Goal: Find specific fact: Find contact information

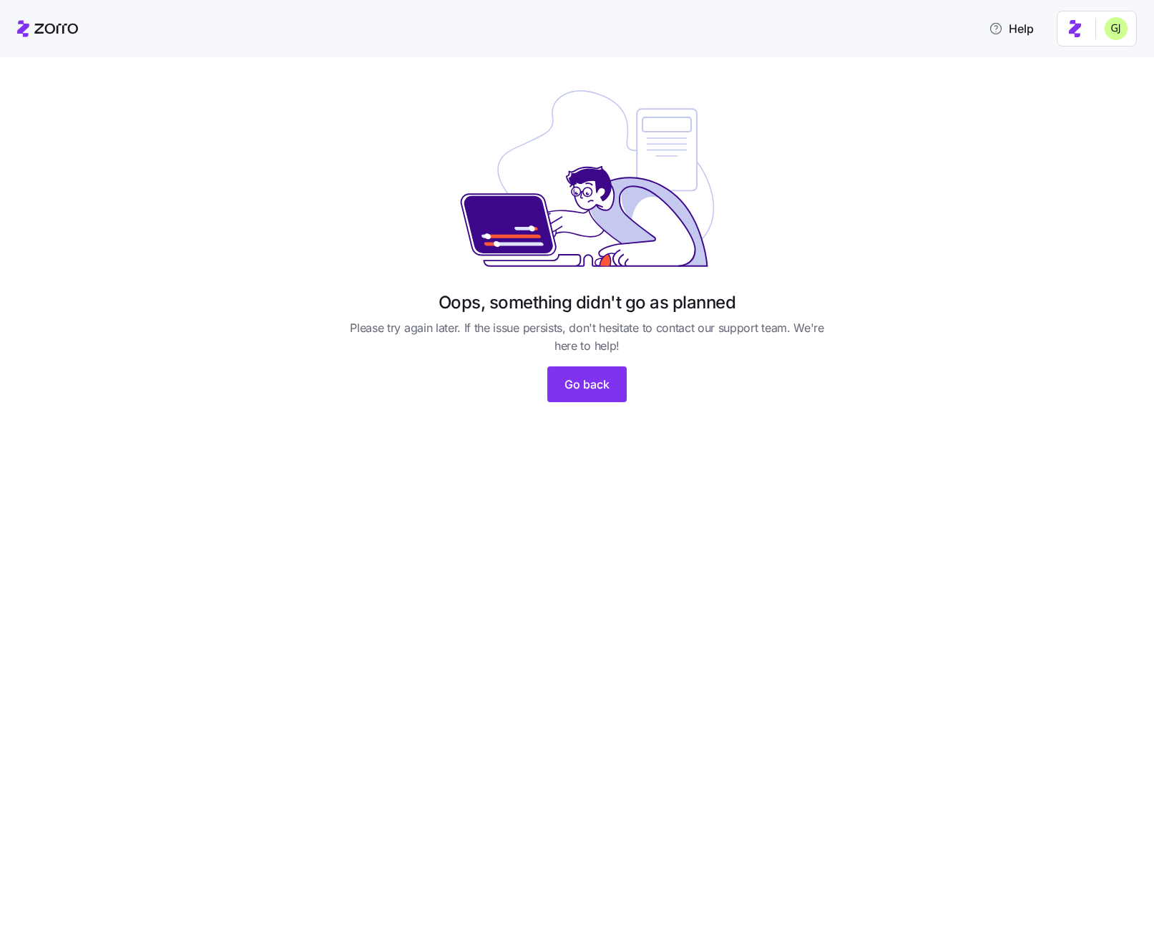
click at [1125, 31] on html "Help Oops, something didn't go as planned Please try again later. If the issue …" at bounding box center [577, 458] width 1154 height 917
click at [1107, 62] on div "My settings" at bounding box center [1088, 67] width 75 height 16
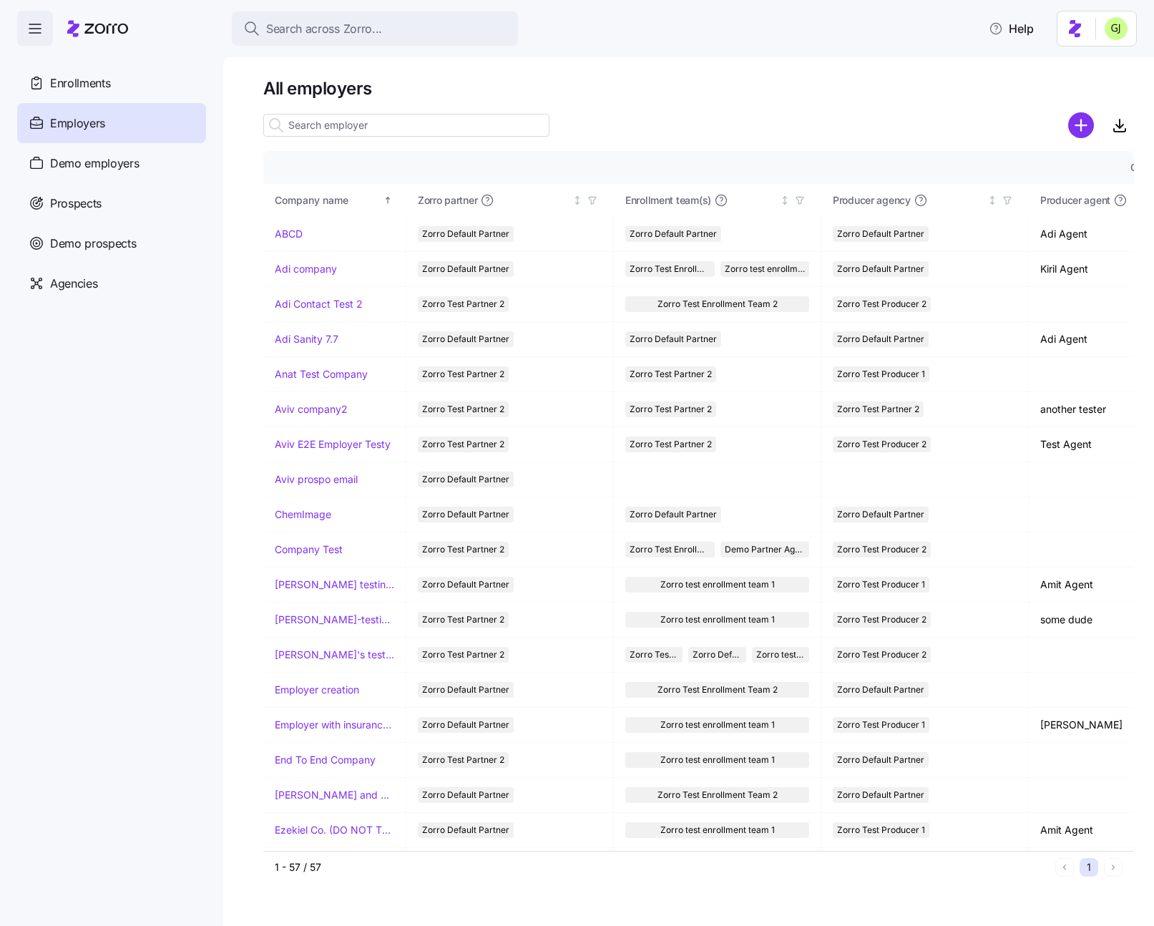
click at [671, 97] on h1 "All employers" at bounding box center [698, 88] width 871 height 22
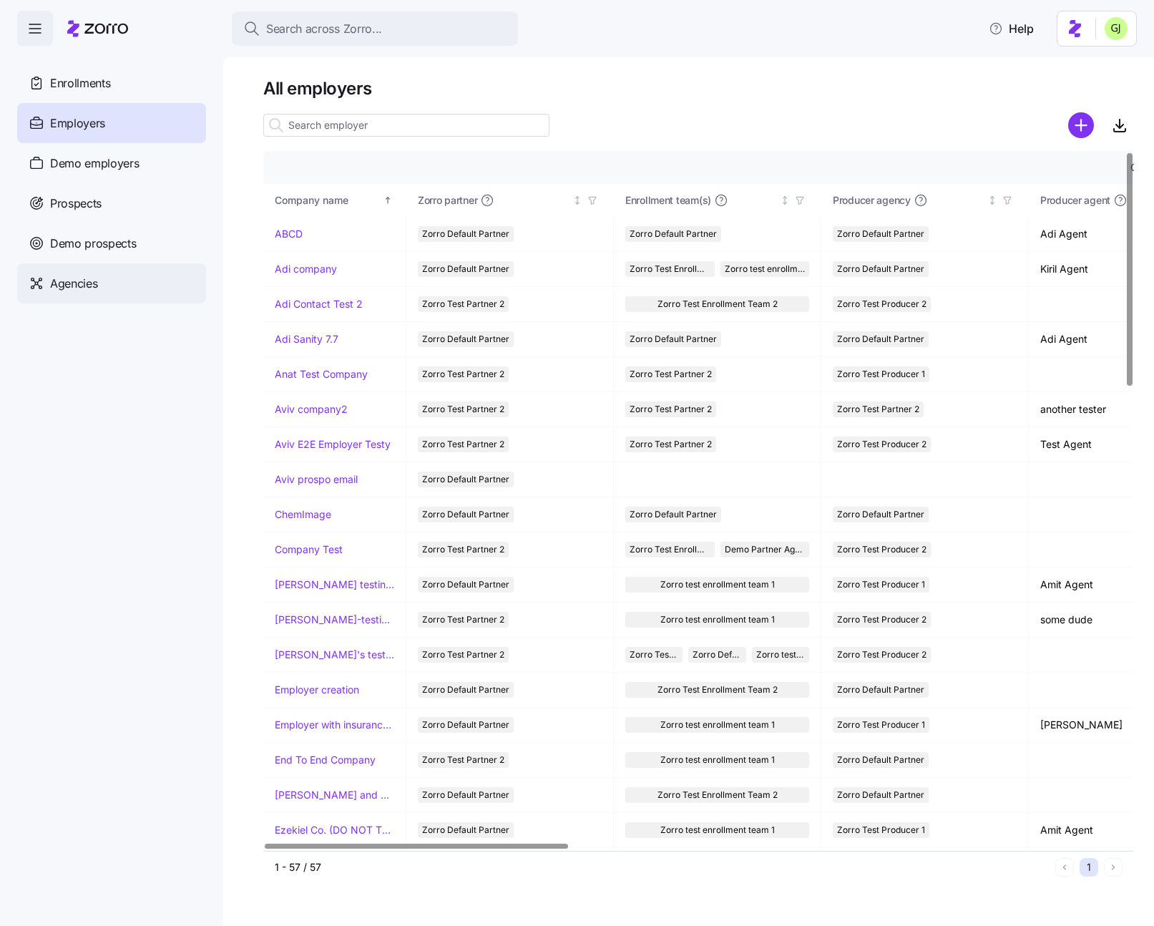
click at [69, 286] on span "Agencies" at bounding box center [73, 284] width 47 height 18
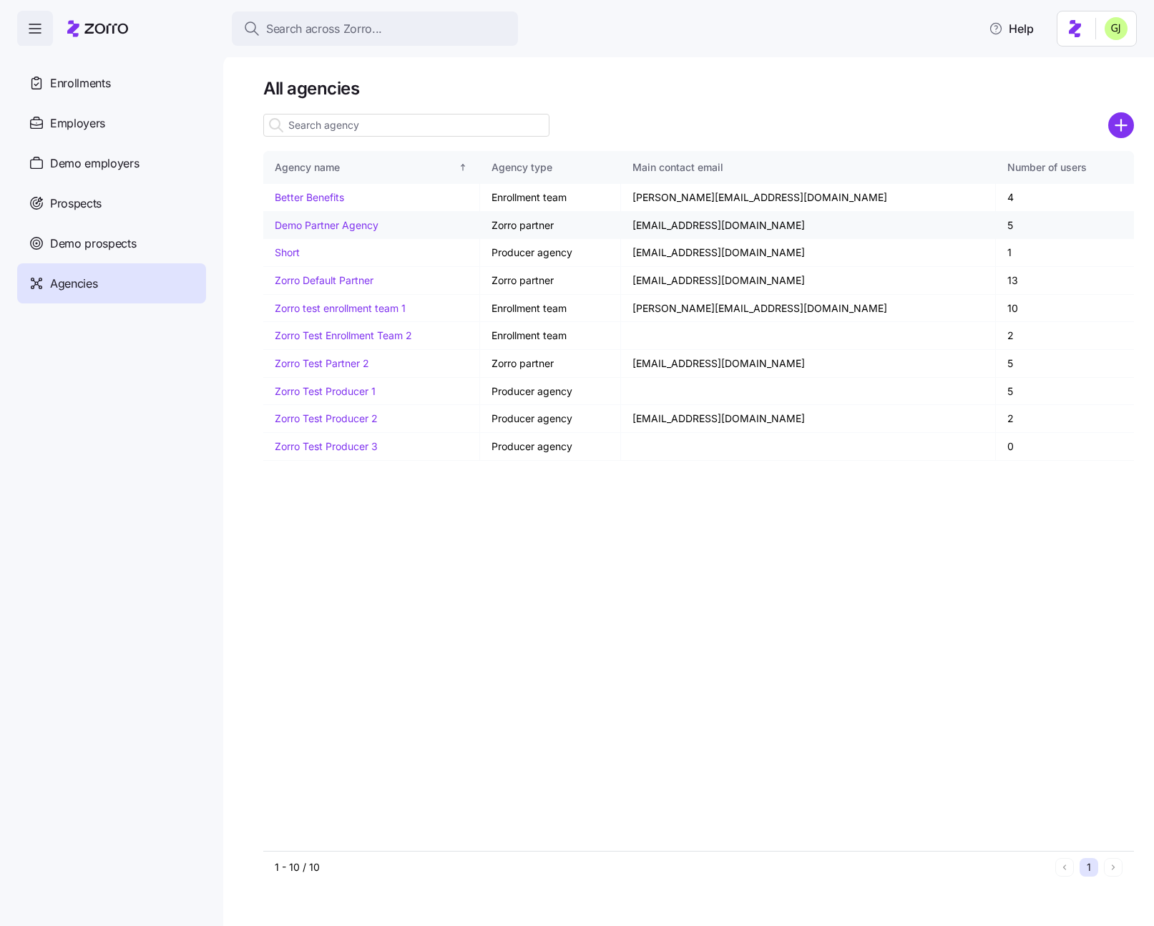
click at [354, 227] on link "Demo Partner Agency" at bounding box center [327, 225] width 104 height 12
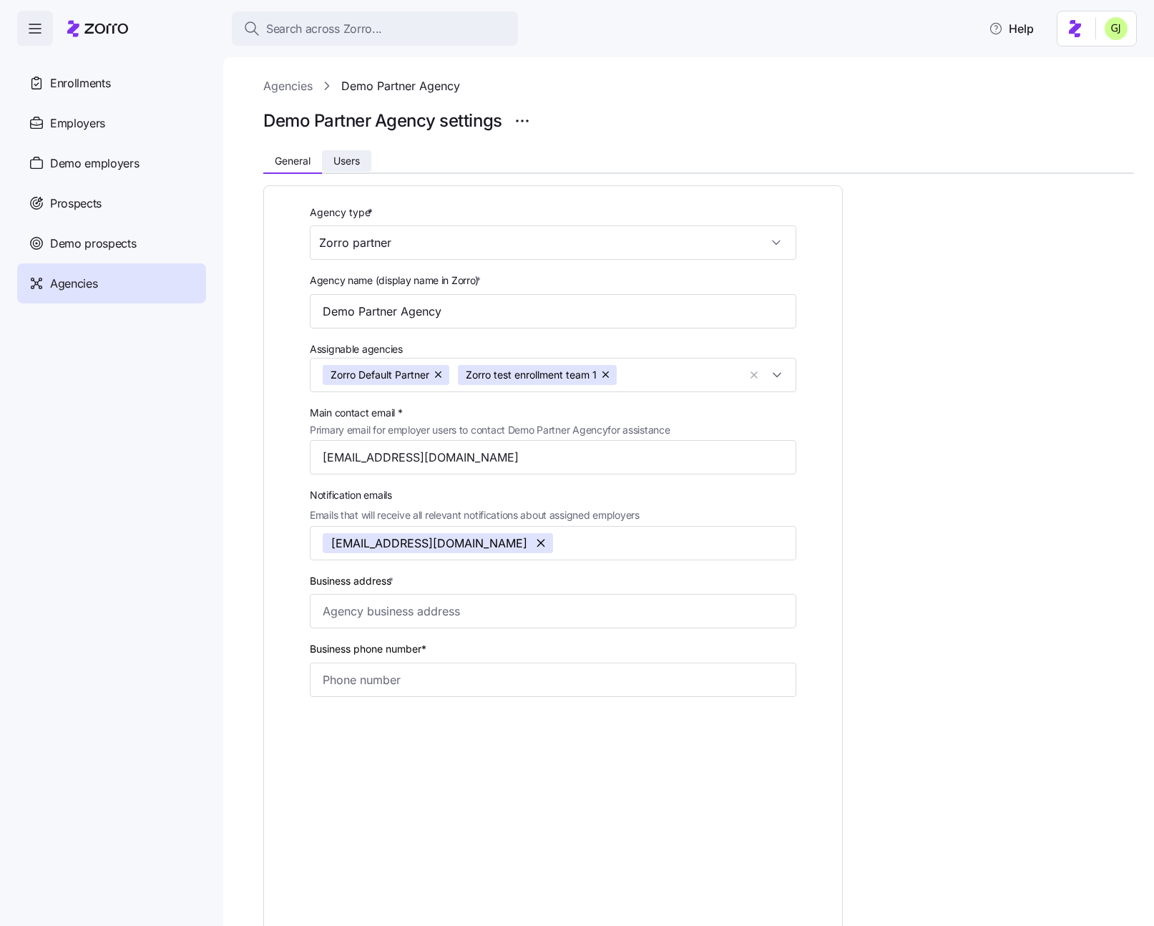
click at [350, 161] on span "Users" at bounding box center [346, 161] width 26 height 10
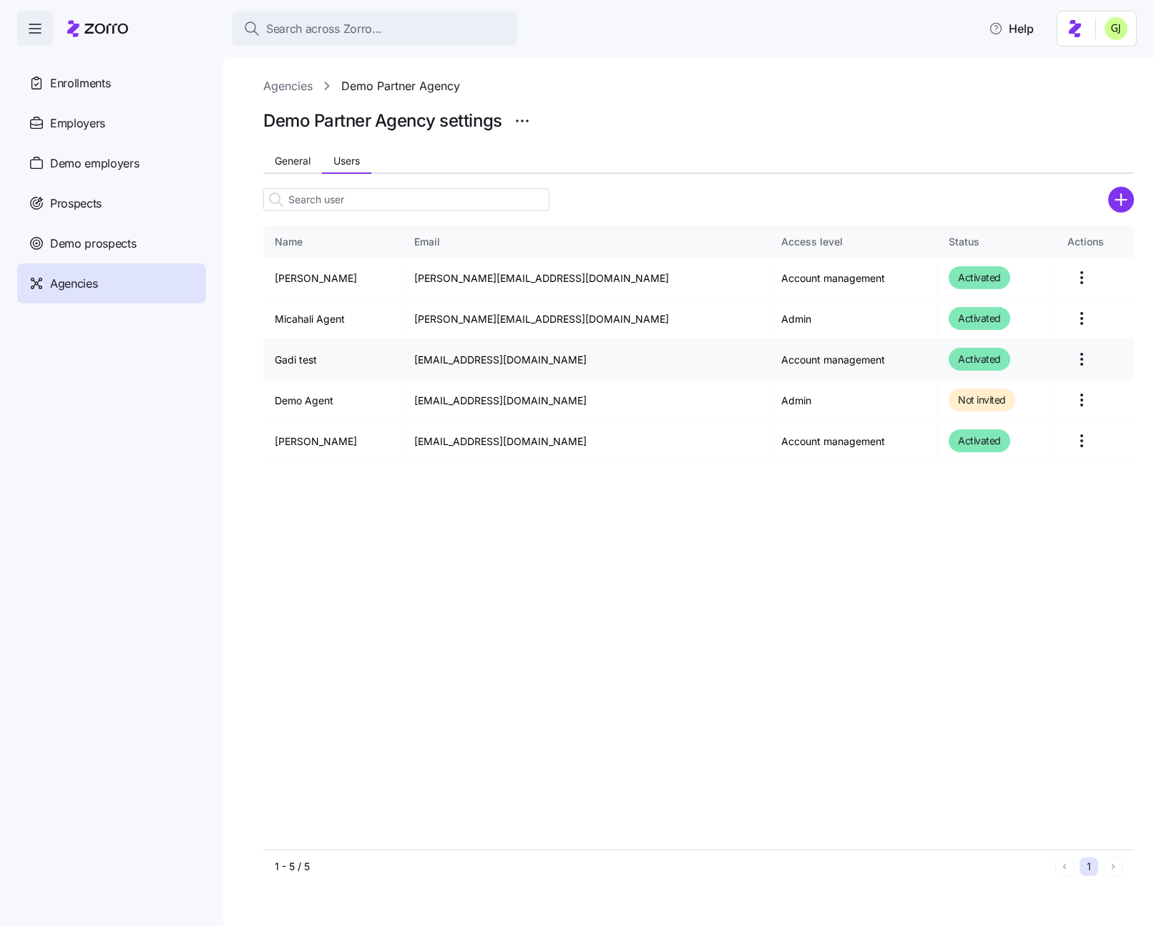
drag, startPoint x: 425, startPoint y: 363, endPoint x: 576, endPoint y: 361, distance: 151.0
click at [576, 361] on td "gadi.j+agency_test@myzorro.co" at bounding box center [586, 359] width 367 height 41
copy td "gadi.j+agency_test@myzorro.co"
click at [1120, 26] on html "Search across Zorro... Help Enrollments Employers Demo employers Prospects Demo…" at bounding box center [577, 458] width 1154 height 917
click at [1097, 82] on div "Log out" at bounding box center [1079, 90] width 56 height 16
